Goal: Find specific page/section: Find specific page/section

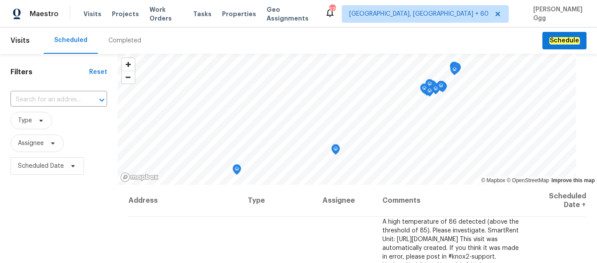
click at [120, 43] on div "Completed" at bounding box center [124, 40] width 33 height 9
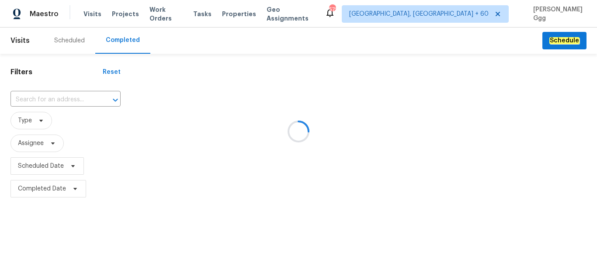
click at [55, 94] on div at bounding box center [298, 131] width 597 height 263
click at [31, 97] on div at bounding box center [298, 131] width 597 height 263
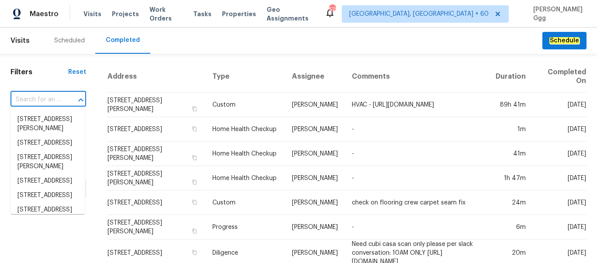
paste input "[STREET_ADDRESS]"
type input "[STREET_ADDRESS]"
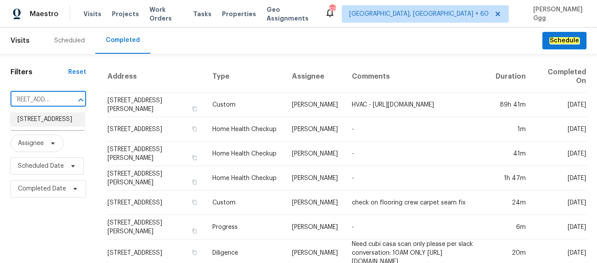
click at [25, 127] on li "[STREET_ADDRESS]" at bounding box center [47, 119] width 74 height 14
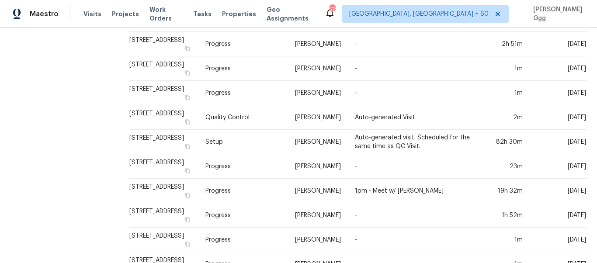
scroll to position [294, 0]
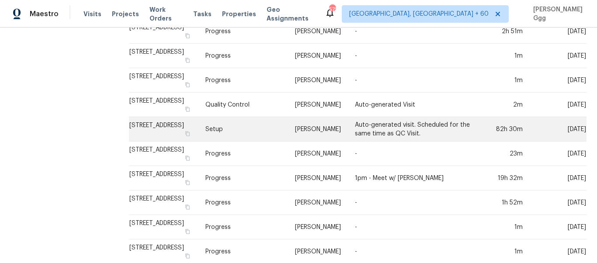
click at [229, 128] on td "Setup" at bounding box center [243, 129] width 90 height 24
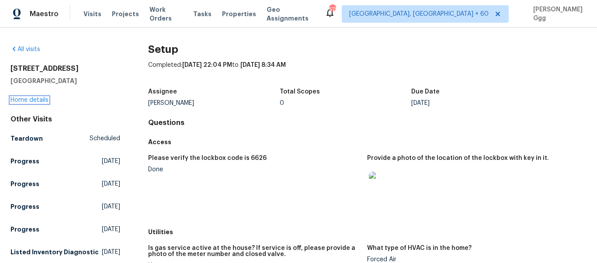
click at [23, 99] on link "Home details" at bounding box center [29, 100] width 38 height 6
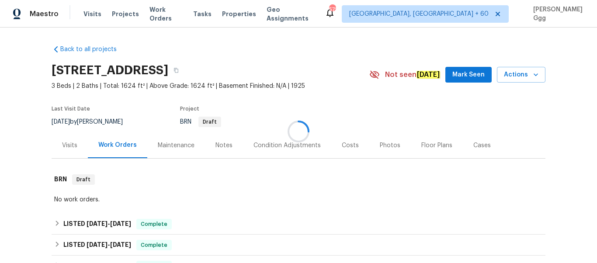
click at [378, 145] on div at bounding box center [298, 131] width 597 height 263
click at [387, 142] on div "Photos" at bounding box center [390, 145] width 21 height 9
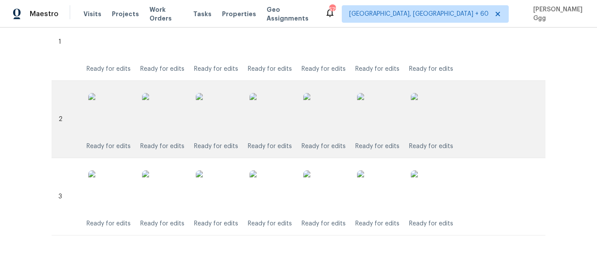
scroll to position [353, 0]
